Goal: Task Accomplishment & Management: Manage account settings

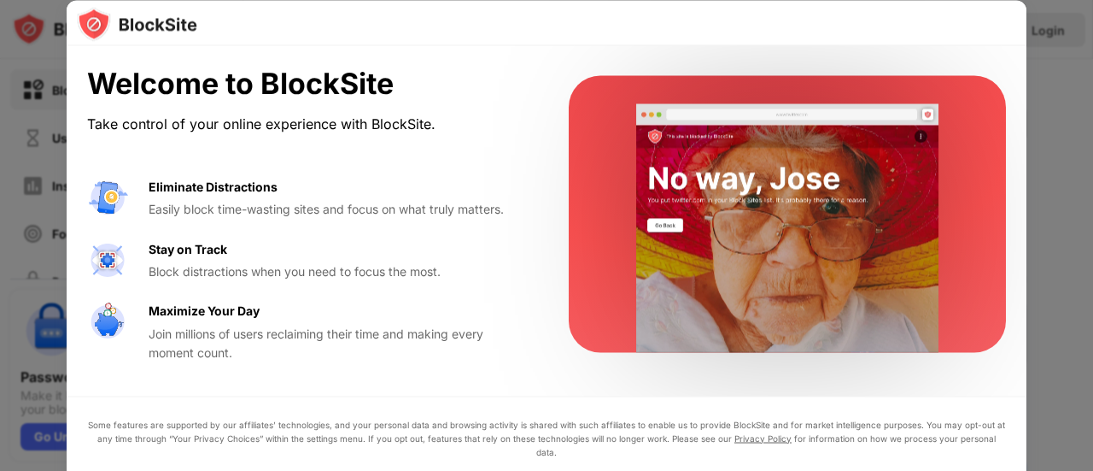
click at [1059, 112] on div at bounding box center [546, 235] width 1093 height 471
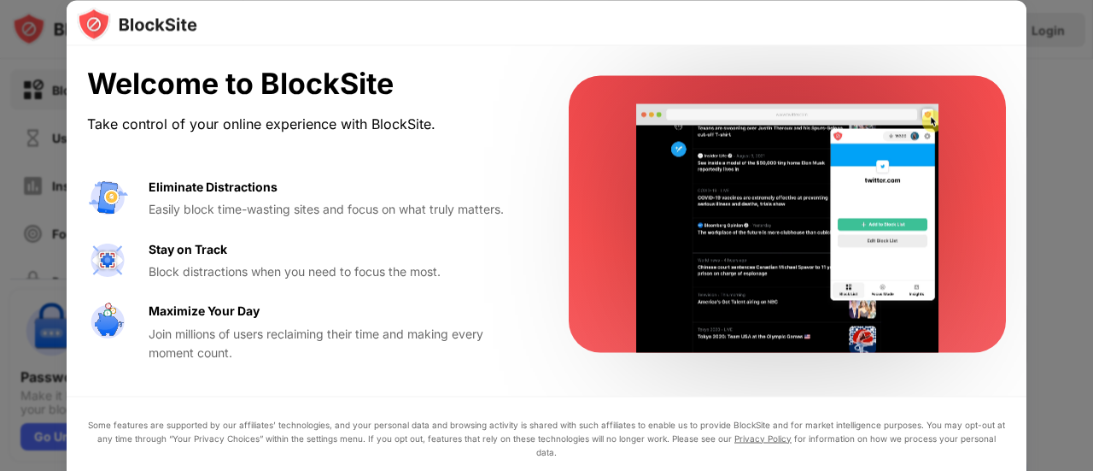
click at [536, 259] on div "Welcome to BlockSite Take control of your online experience with BlockSite. Eli…" at bounding box center [547, 214] width 960 height 336
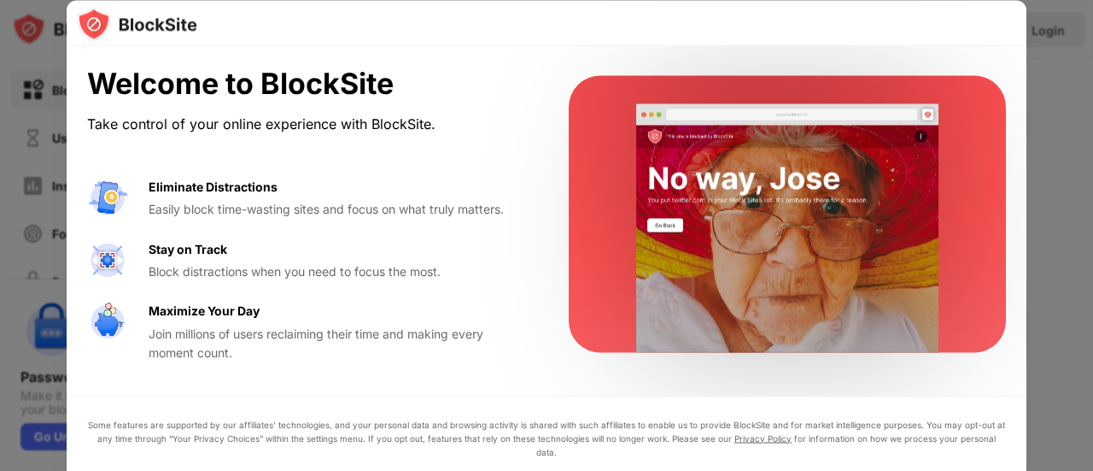
click at [0, 180] on div at bounding box center [546, 235] width 1093 height 471
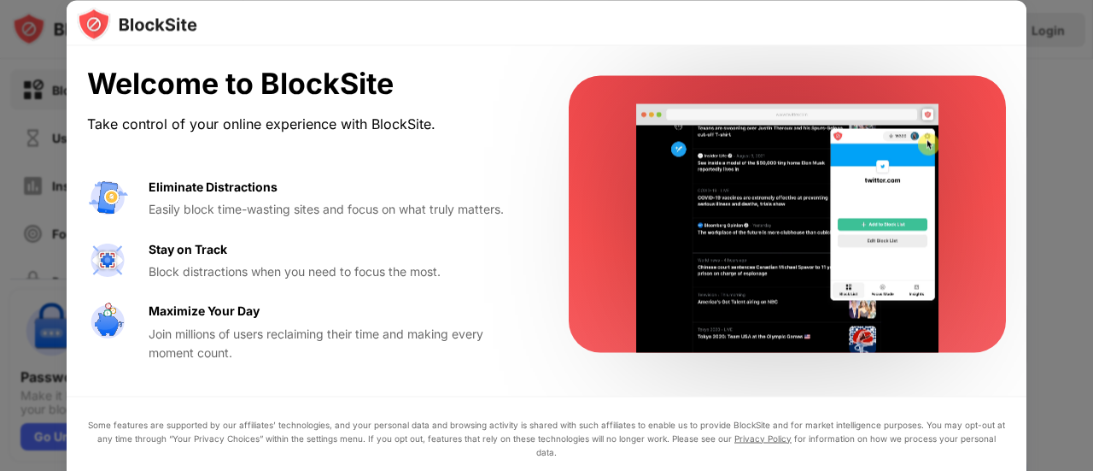
click at [97, 32] on img at bounding box center [137, 24] width 120 height 34
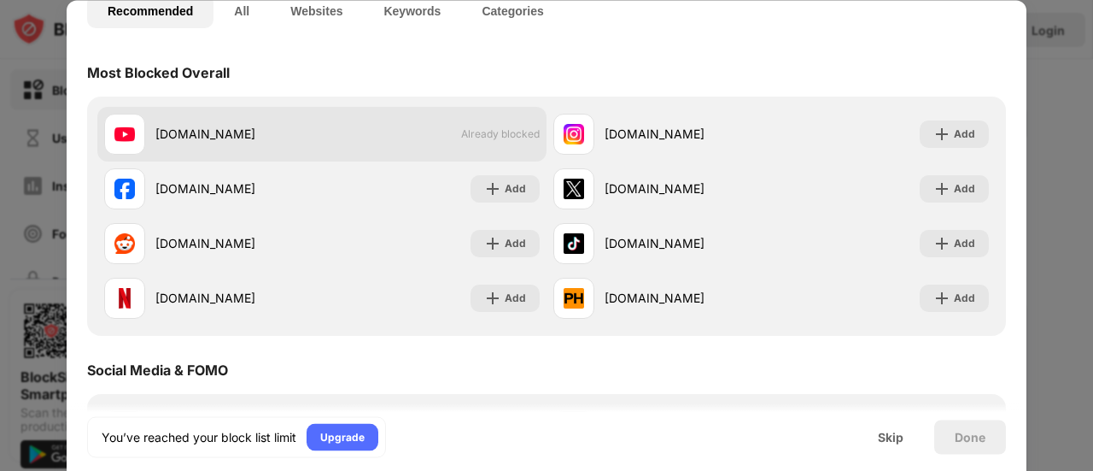
scroll to position [134, 0]
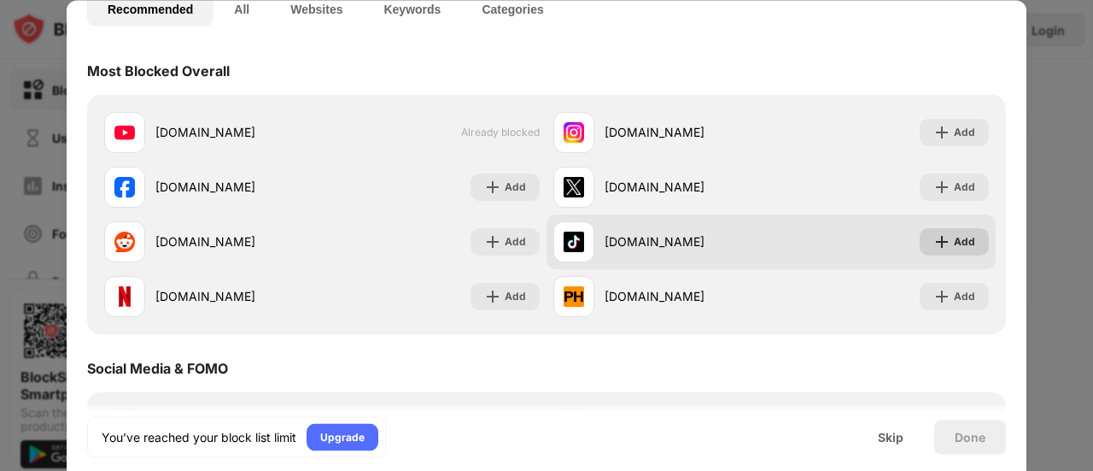
click at [940, 242] on div "Add" at bounding box center [954, 241] width 69 height 27
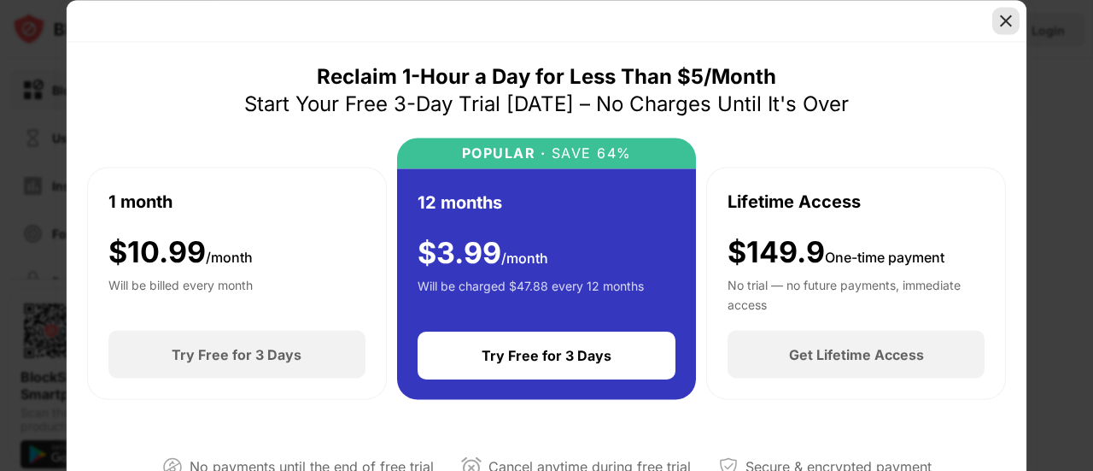
click at [1008, 18] on img at bounding box center [1005, 20] width 17 height 17
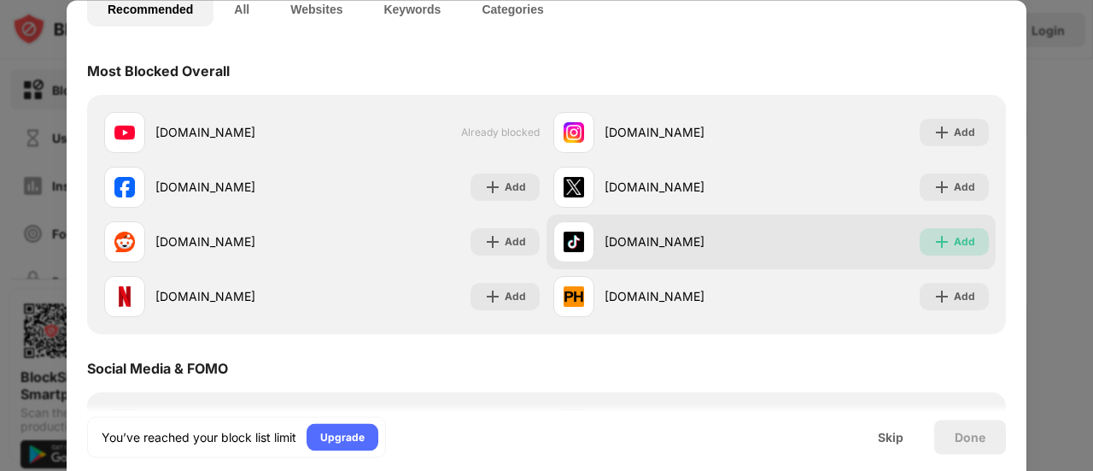
click at [939, 236] on div "Add" at bounding box center [954, 241] width 69 height 27
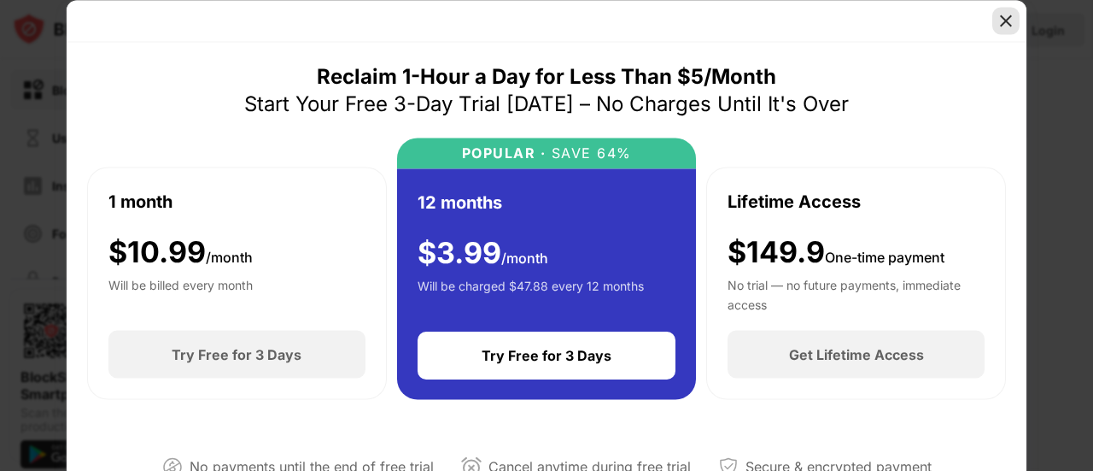
click at [1003, 26] on img at bounding box center [1005, 20] width 17 height 17
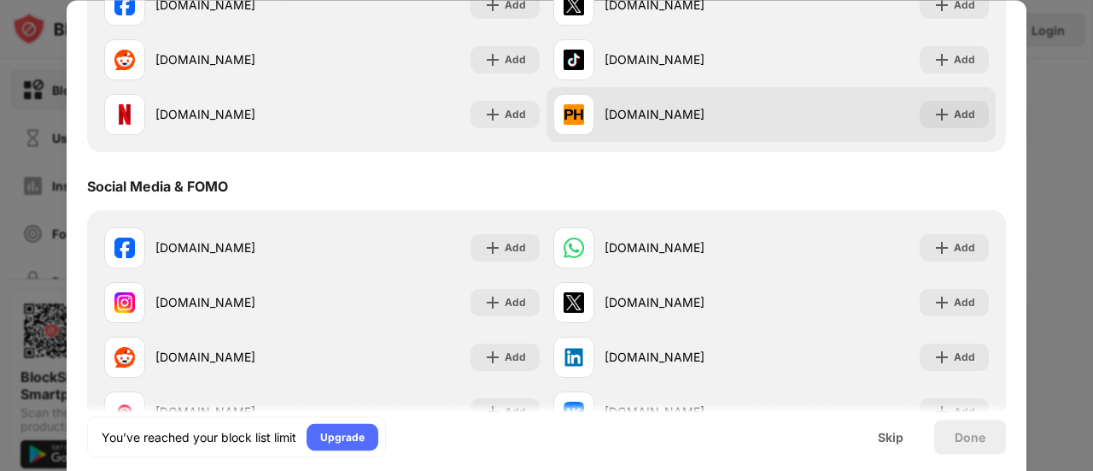
scroll to position [317, 0]
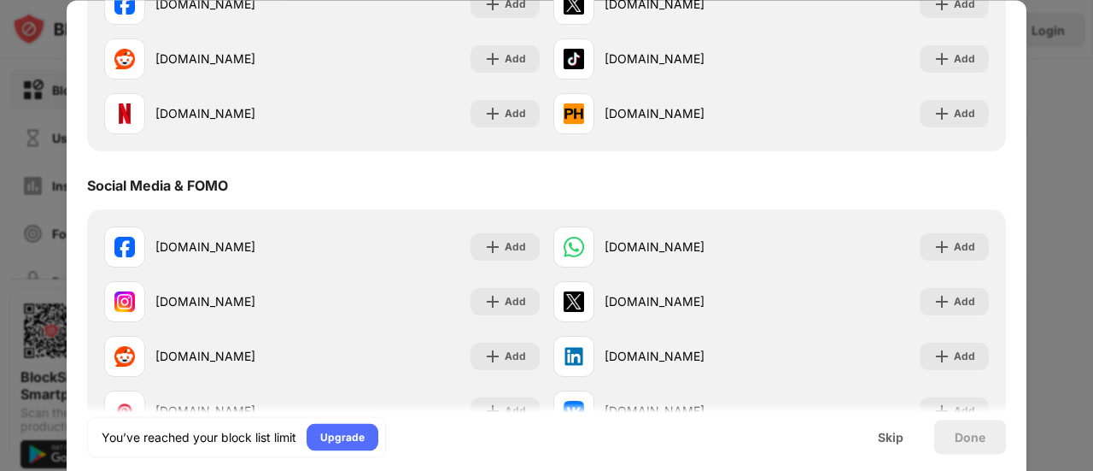
click at [1035, 246] on div at bounding box center [546, 235] width 1093 height 471
click at [876, 433] on div "Skip" at bounding box center [890, 436] width 67 height 34
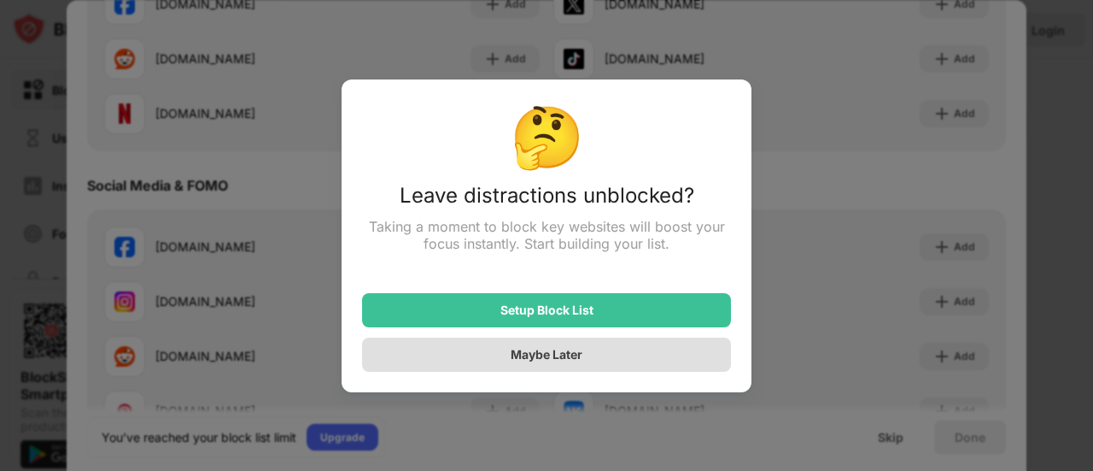
click at [698, 363] on div "Maybe Later" at bounding box center [546, 354] width 369 height 34
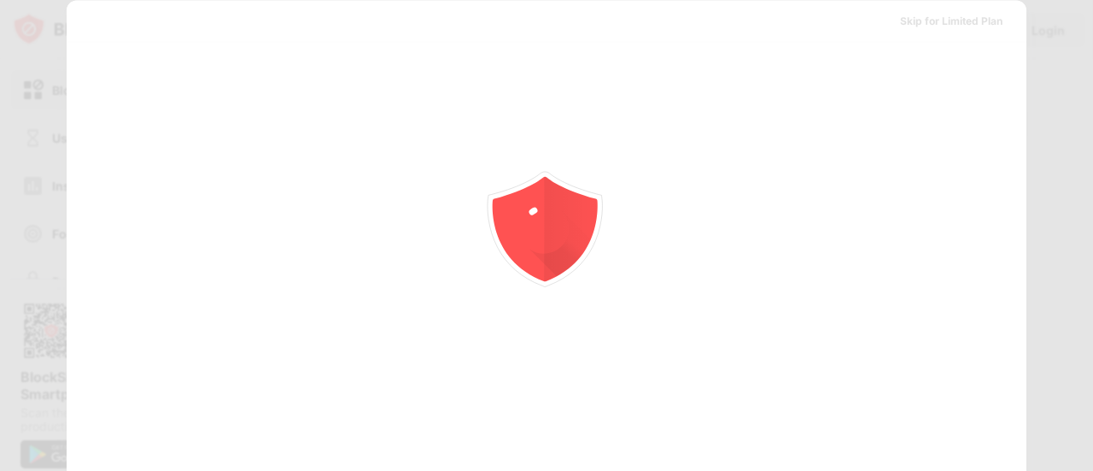
scroll to position [0, 0]
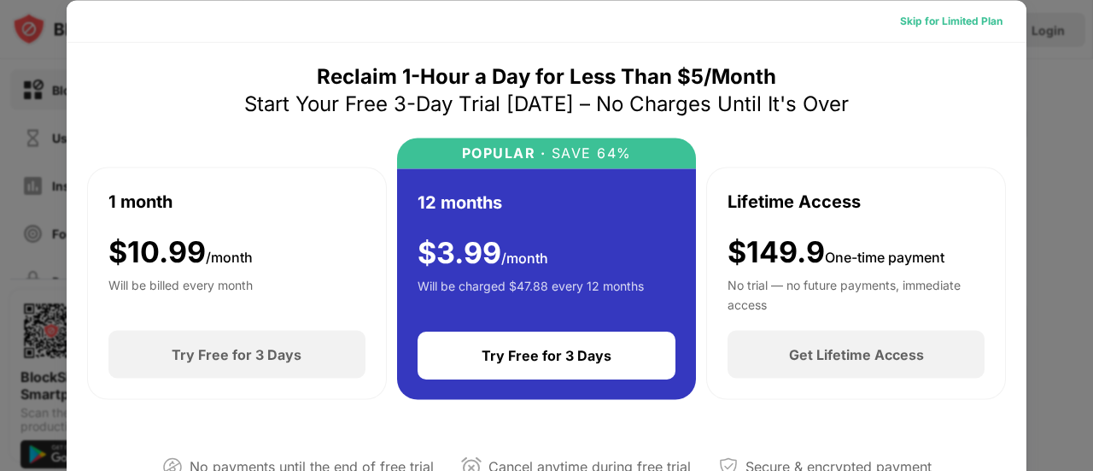
click at [944, 22] on div "Skip for Limited Plan" at bounding box center [951, 20] width 102 height 17
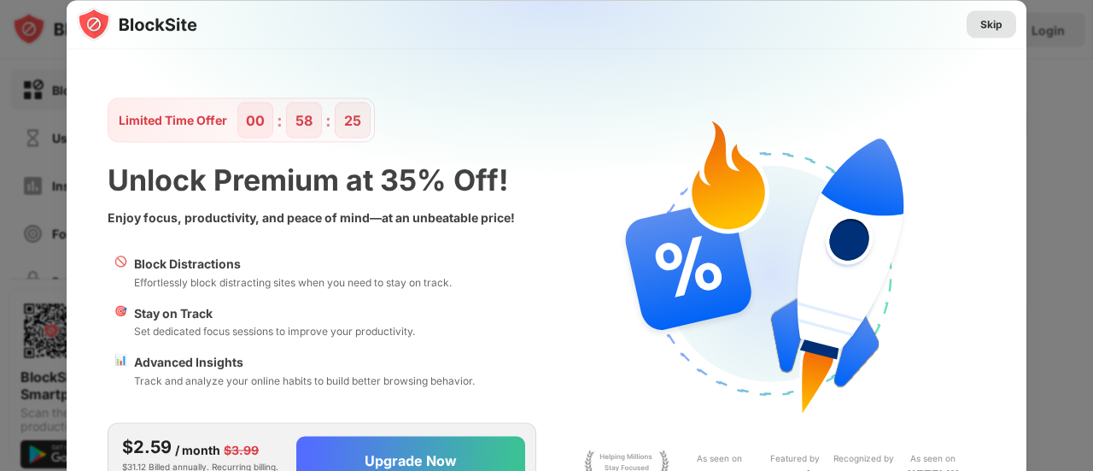
click at [992, 22] on div "Skip" at bounding box center [991, 23] width 22 height 17
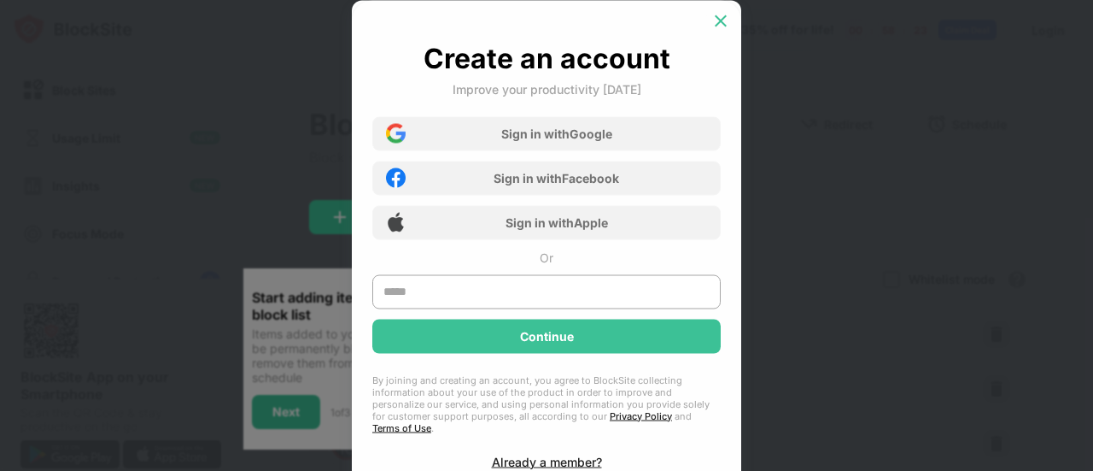
click at [721, 22] on img at bounding box center [720, 20] width 17 height 17
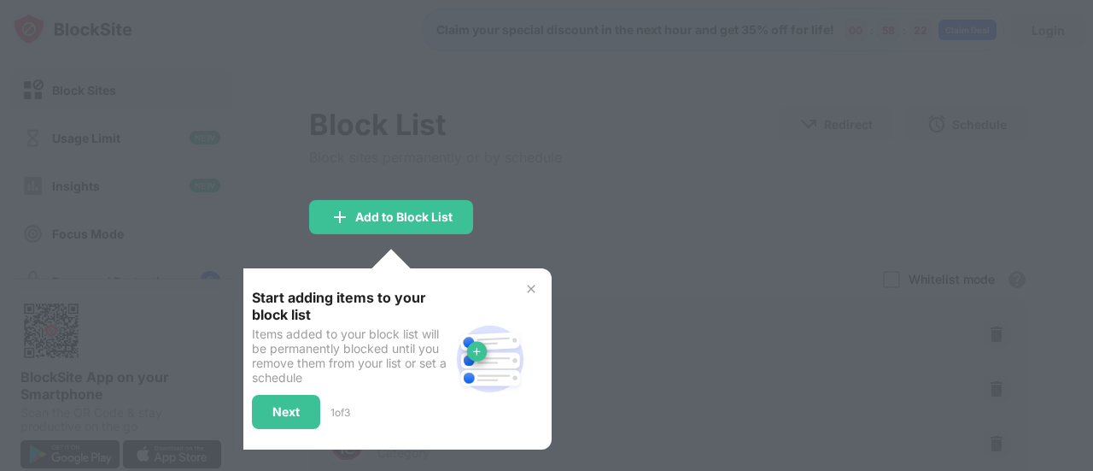
click at [521, 289] on div "Start adding items to your block list Items added to your block list will be pe…" at bounding box center [391, 359] width 279 height 140
click at [531, 289] on img at bounding box center [531, 289] width 14 height 14
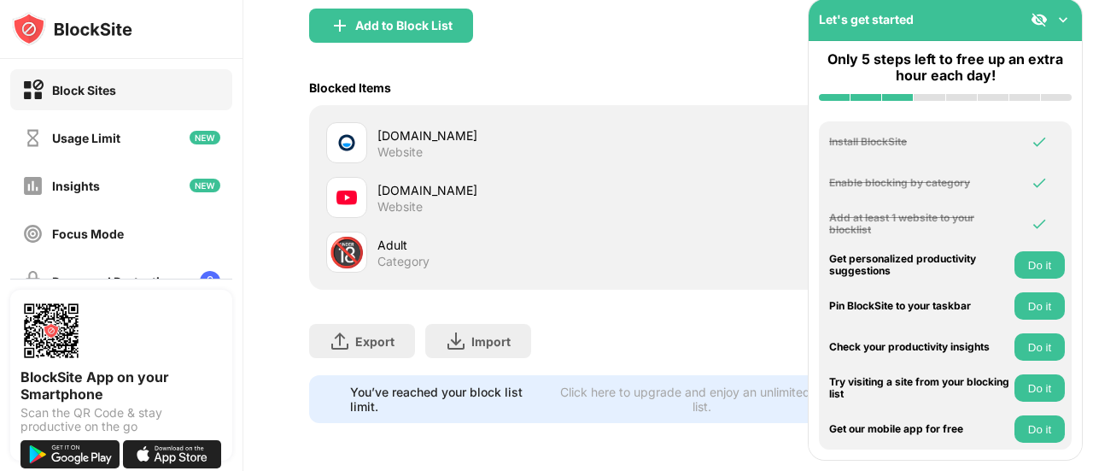
scroll to position [203, 13]
click at [1061, 19] on img at bounding box center [1063, 19] width 17 height 17
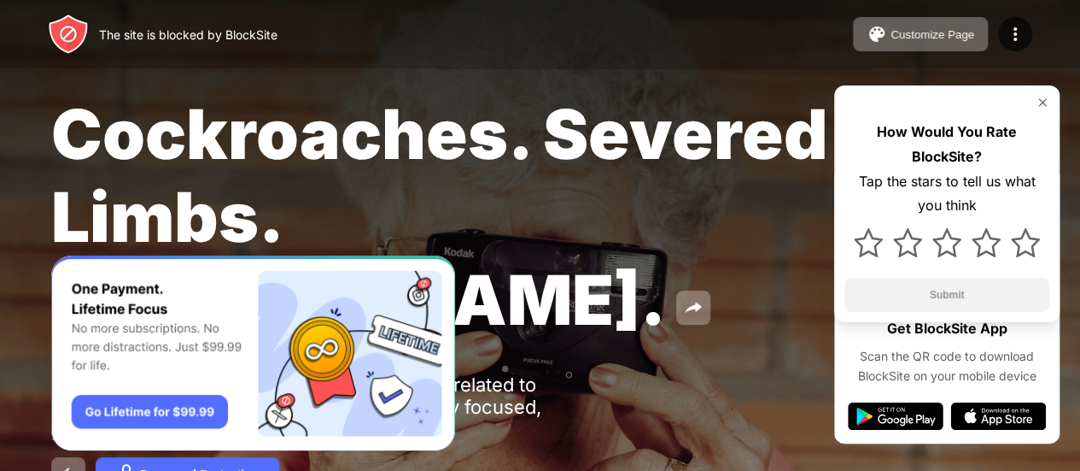
click at [584, 312] on div "Cockroaches. Severed Limbs. John Goodman." at bounding box center [442, 216] width 782 height 249
